Goal: Transaction & Acquisition: Book appointment/travel/reservation

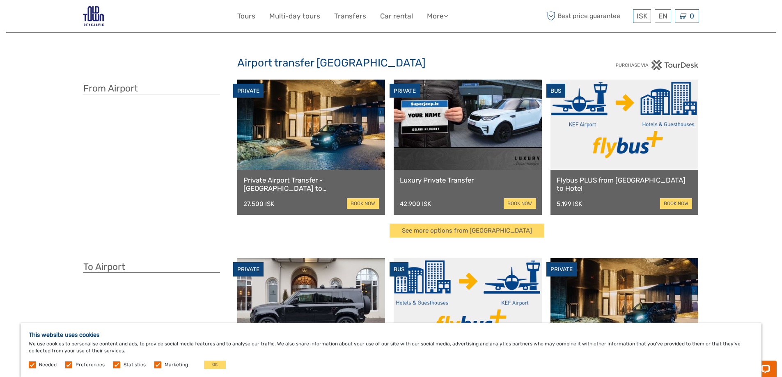
click at [161, 84] on h3 "From Airport" at bounding box center [151, 88] width 137 height 11
click at [665, 201] on link "book now" at bounding box center [676, 203] width 32 height 11
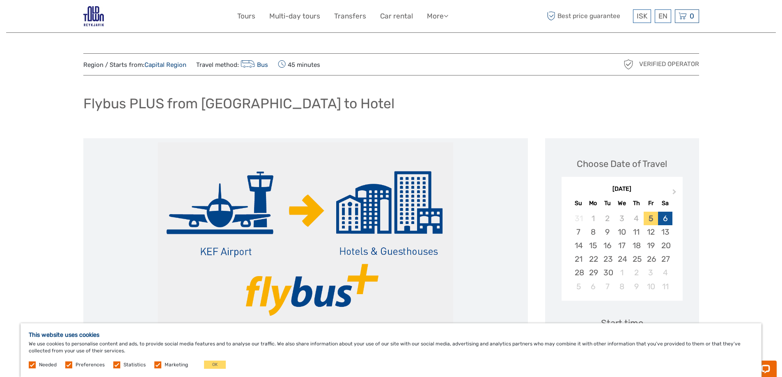
click at [658, 221] on div "6" at bounding box center [665, 219] width 14 height 14
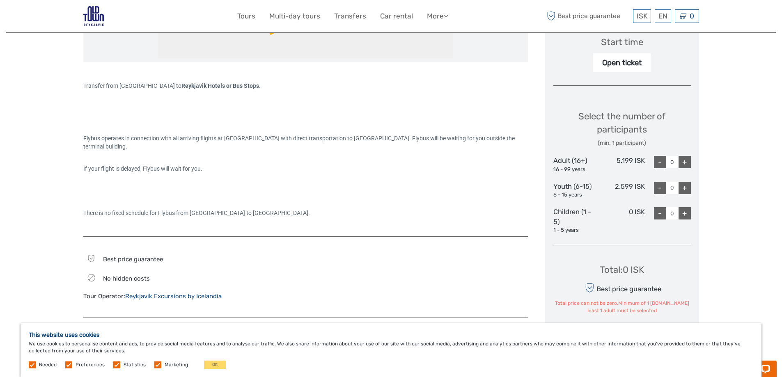
scroll to position [287, 0]
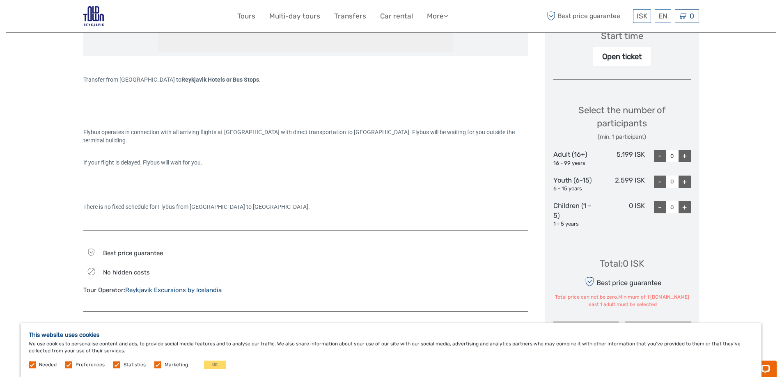
click at [683, 161] on div "+" at bounding box center [685, 156] width 12 height 12
type input "1"
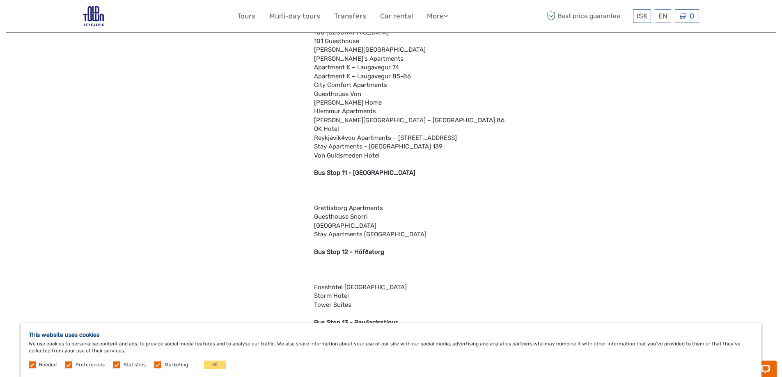
scroll to position [1502, 0]
